Goal: Task Accomplishment & Management: Manage account settings

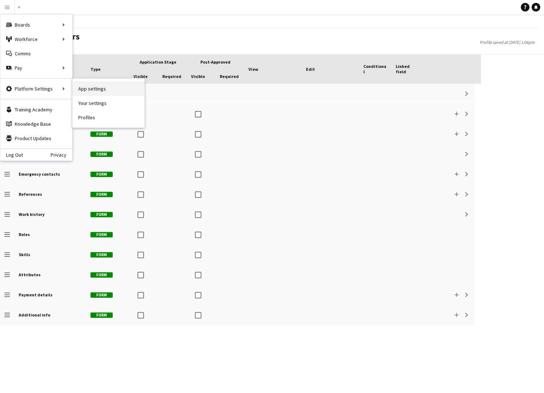
click at [89, 89] on link "App settings" at bounding box center [108, 88] width 72 height 14
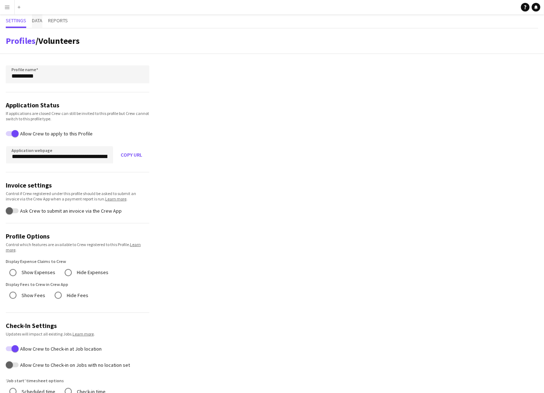
click at [37, 20] on span "Data" at bounding box center [37, 20] width 10 height 5
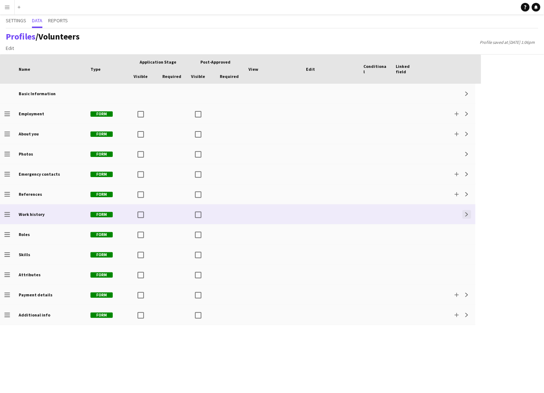
click at [468, 215] on app-icon "Expand" at bounding box center [466, 214] width 4 height 4
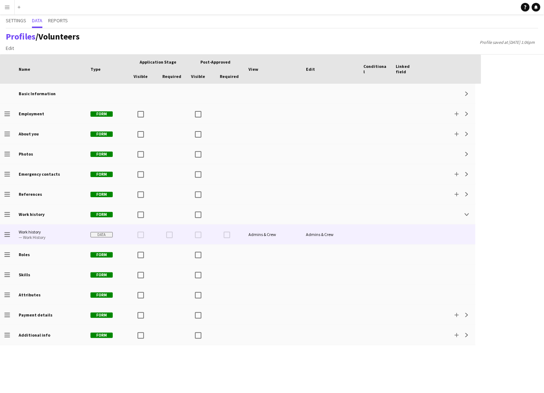
click at [169, 236] on div at bounding box center [172, 234] width 29 height 20
